Goal: Find specific page/section: Find specific page/section

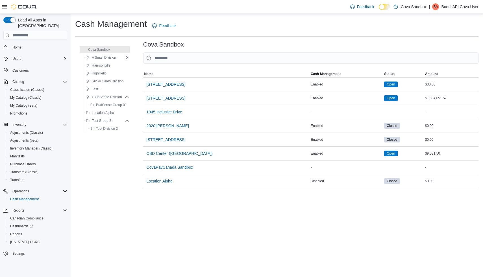
click at [26, 55] on div "Users" at bounding box center [38, 58] width 57 height 7
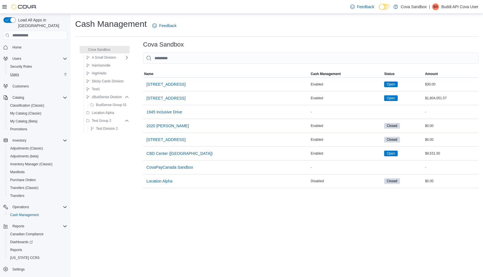
click at [20, 71] on link "Users" at bounding box center [14, 74] width 13 height 7
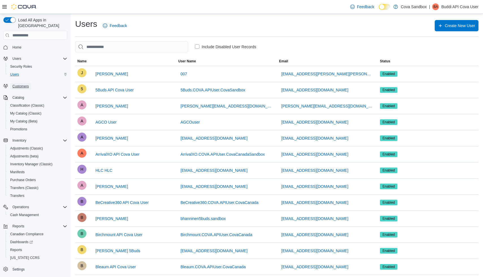
click at [28, 84] on span "Customers" at bounding box center [20, 86] width 16 height 5
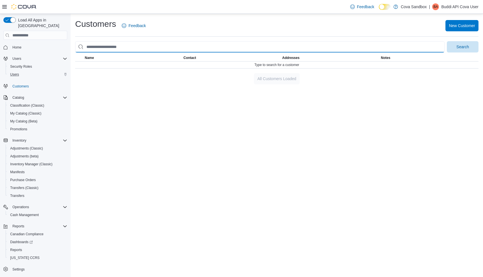
click at [210, 45] on input "search" at bounding box center [259, 46] width 369 height 11
click at [447, 41] on button "Search" at bounding box center [463, 46] width 32 height 11
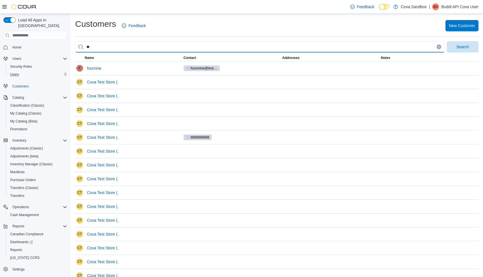
type input "*"
type input "****"
click at [465, 46] on span "Search" at bounding box center [462, 47] width 12 height 6
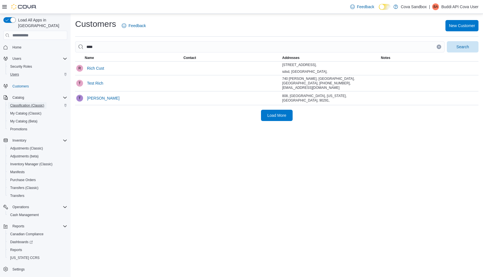
click at [26, 103] on span "Classification (Classic)" at bounding box center [27, 105] width 34 height 5
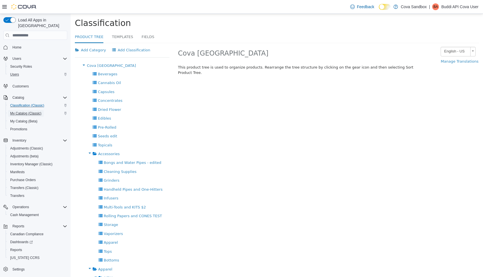
click at [37, 111] on span "My Catalog (Classic)" at bounding box center [25, 113] width 31 height 5
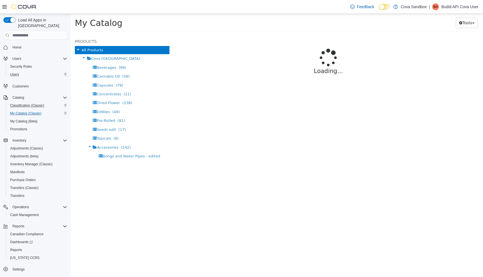
select select "**********"
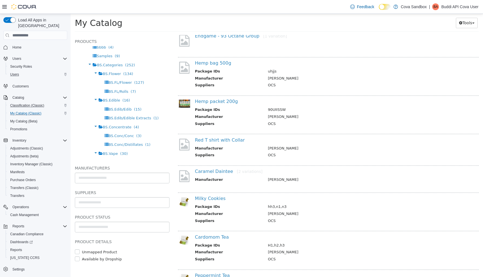
scroll to position [330, 0]
click at [21, 119] on span "My Catalog (Beta)" at bounding box center [23, 121] width 27 height 5
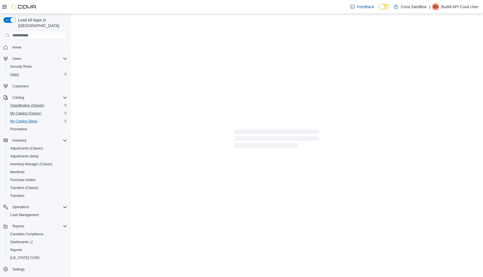
select select "**********"
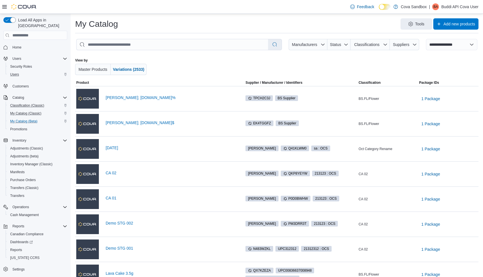
scroll to position [1, 0]
click at [39, 137] on div "Inventory" at bounding box center [38, 140] width 57 height 7
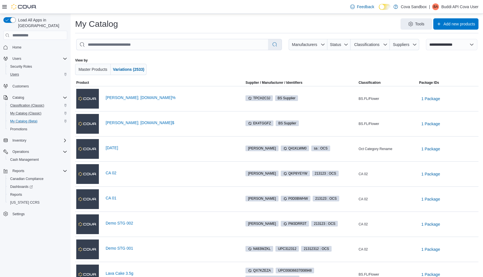
click at [45, 93] on div "Catalog Classification (Classic) My Catalog (Classic) My Catalog (Beta) Promoti…" at bounding box center [35, 114] width 64 height 42
click at [46, 94] on div "Catalog" at bounding box center [38, 97] width 57 height 7
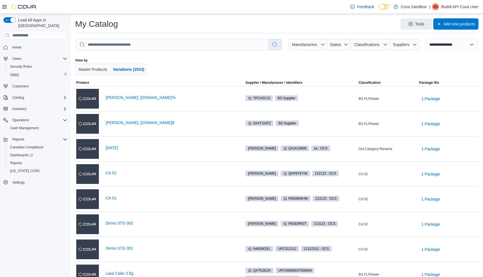
click at [6, 8] on icon at bounding box center [4, 7] width 5 height 5
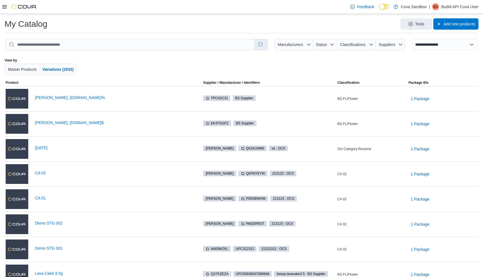
click at [6, 8] on icon at bounding box center [4, 7] width 5 height 5
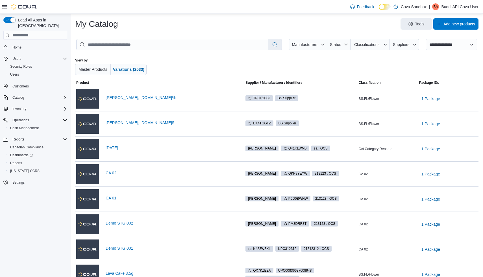
click at [450, 10] on p "Buddi API Cova User" at bounding box center [459, 6] width 37 height 7
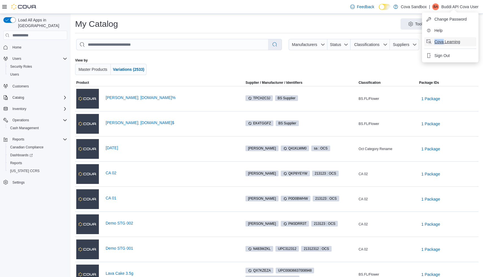
click at [453, 42] on span "Cova Learning" at bounding box center [447, 42] width 26 height 6
click at [38, 106] on div "Inventory" at bounding box center [38, 109] width 57 height 7
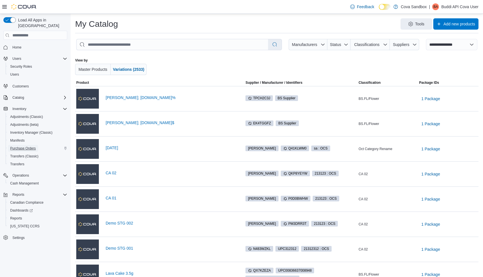
click at [32, 146] on span "Purchase Orders" at bounding box center [23, 148] width 26 height 5
